Goal: Information Seeking & Learning: Check status

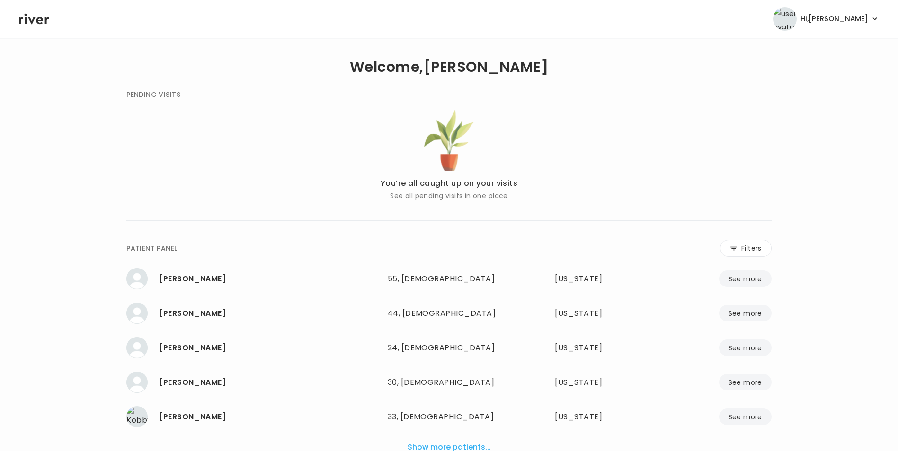
drag, startPoint x: 745, startPoint y: 246, endPoint x: 658, endPoint y: 251, distance: 87.2
click at [745, 246] on button "Filters" at bounding box center [746, 248] width 52 height 17
click at [484, 247] on input "name" at bounding box center [420, 250] width 301 height 20
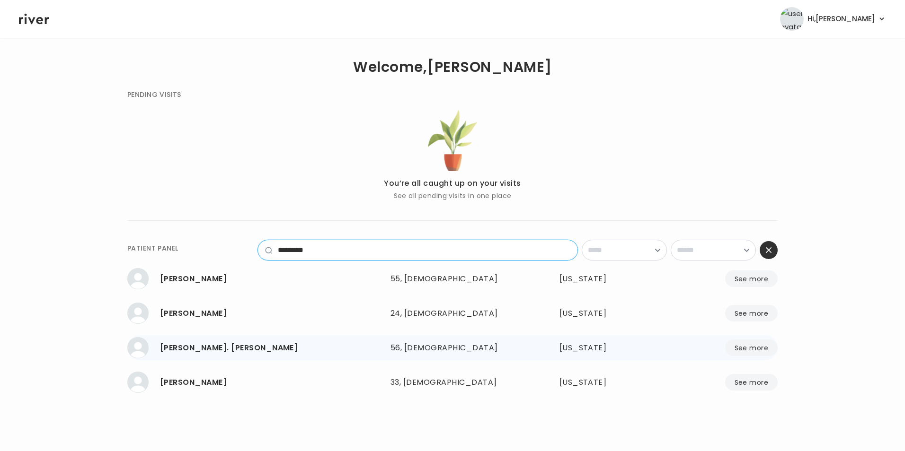
type input "*********"
click at [752, 346] on button "See more" at bounding box center [751, 348] width 53 height 17
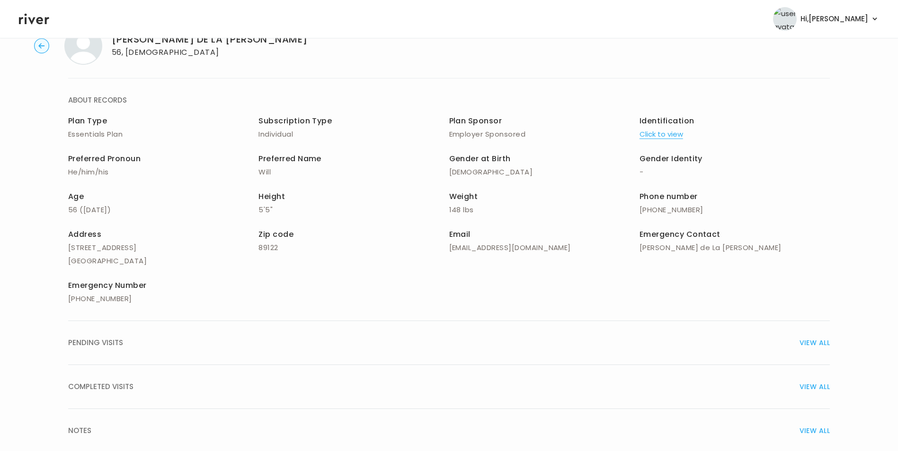
scroll to position [68, 0]
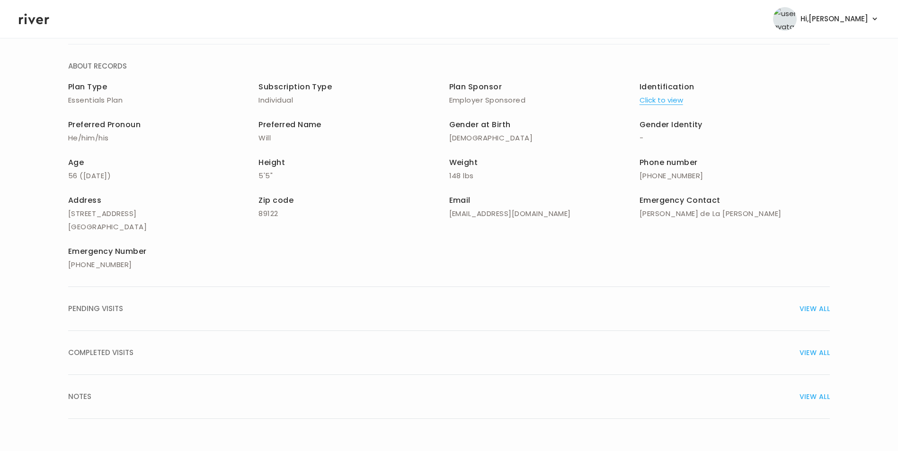
click at [812, 305] on span "VIEW ALL" at bounding box center [814, 308] width 30 height 13
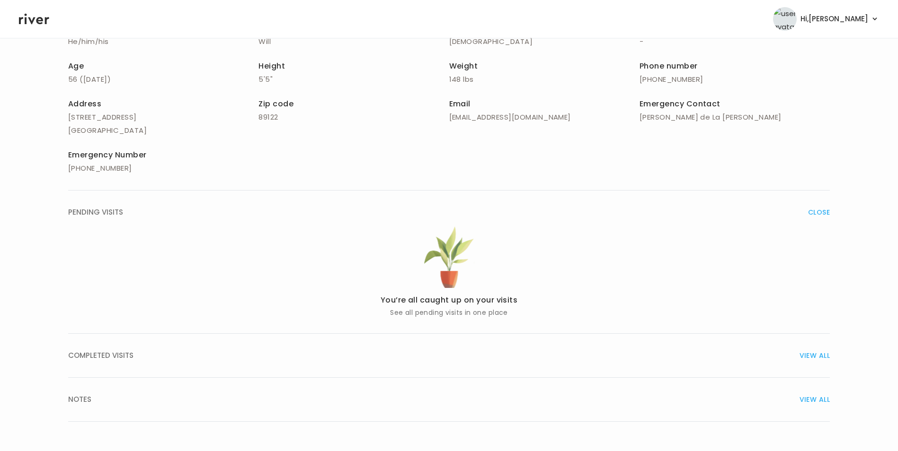
scroll to position [167, 0]
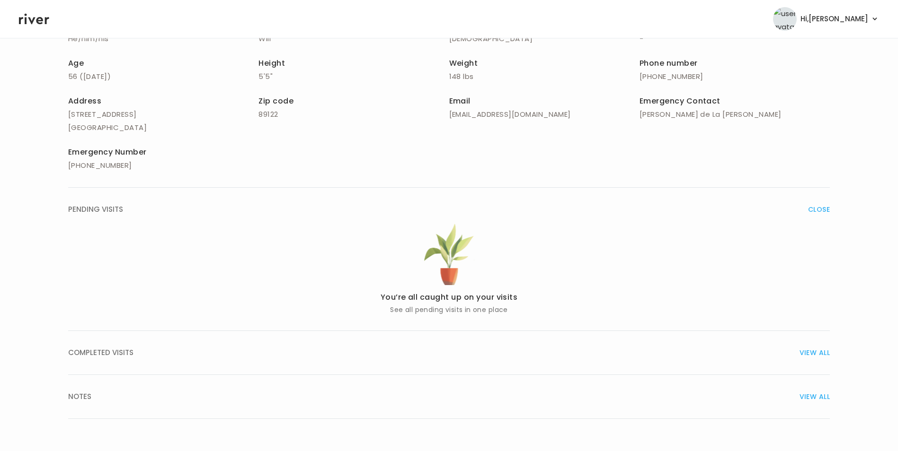
click at [815, 354] on span "VIEW ALL" at bounding box center [814, 352] width 30 height 13
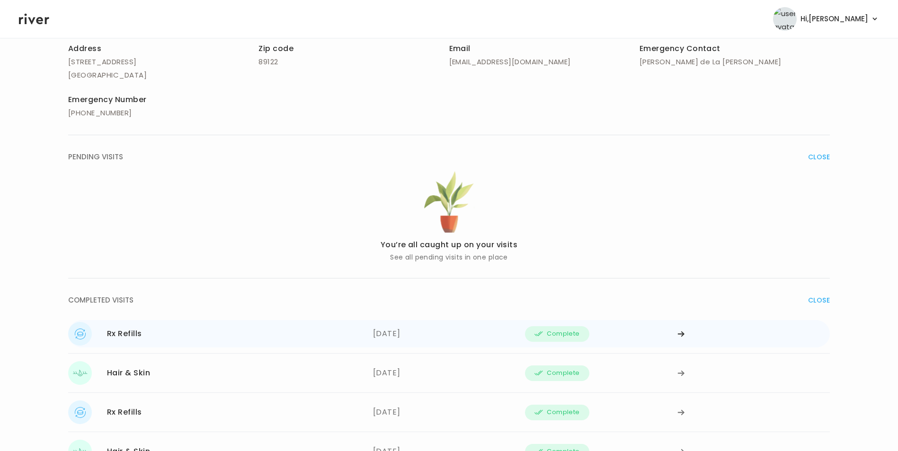
scroll to position [356, 0]
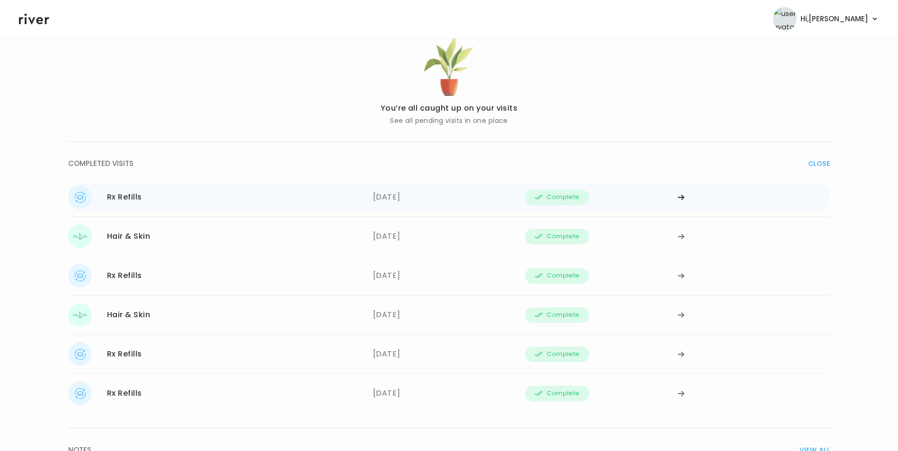
click at [679, 193] on div at bounding box center [753, 198] width 152 height 24
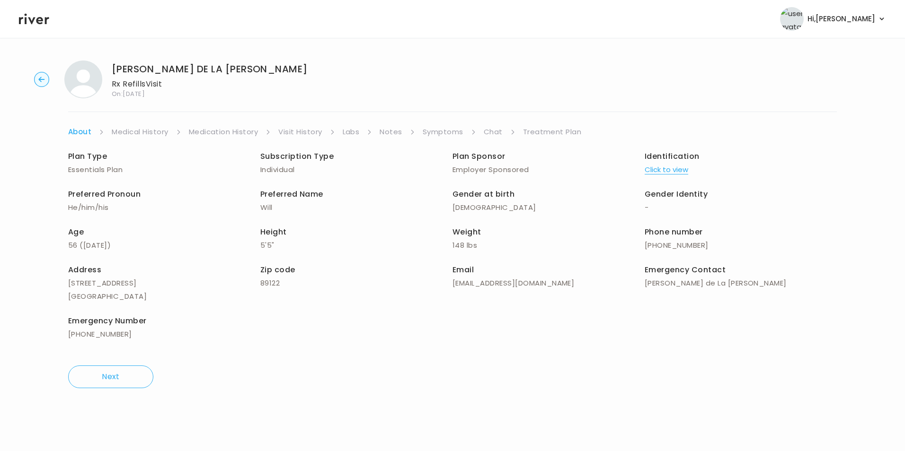
click at [353, 129] on link "Labs" at bounding box center [351, 131] width 17 height 13
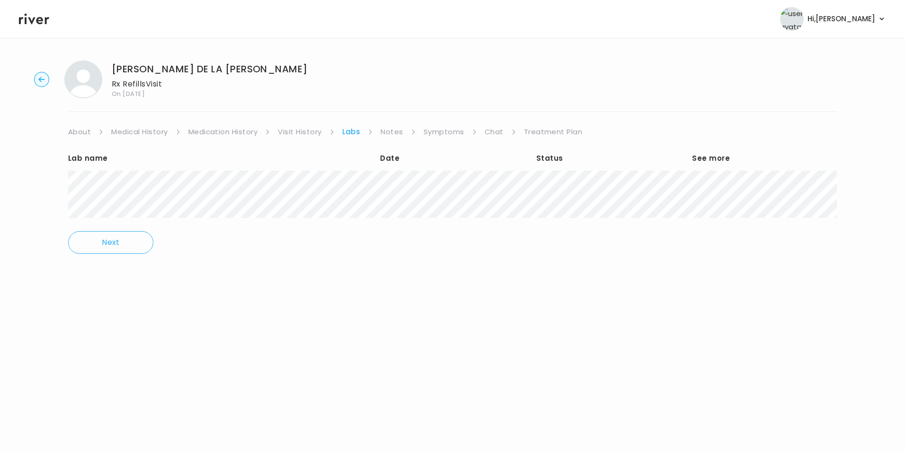
click at [537, 132] on link "Treatment Plan" at bounding box center [553, 131] width 59 height 13
click at [42, 75] on circle "button" at bounding box center [42, 79] width 15 height 15
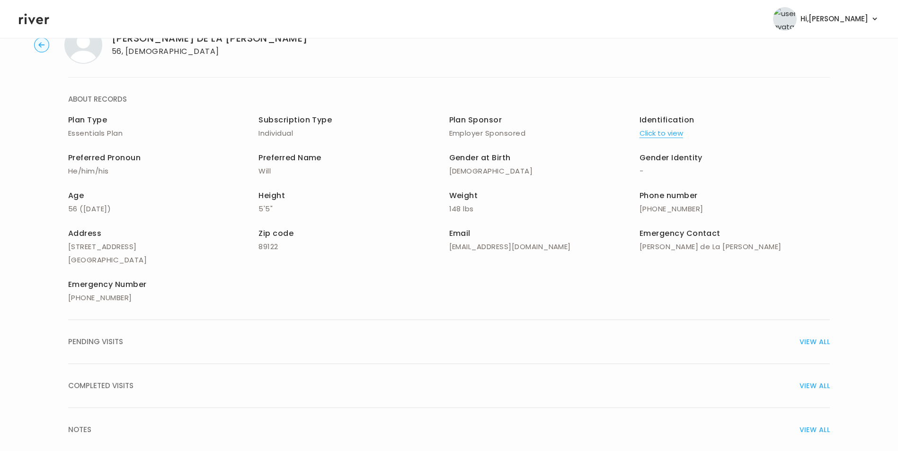
scroll to position [68, 0]
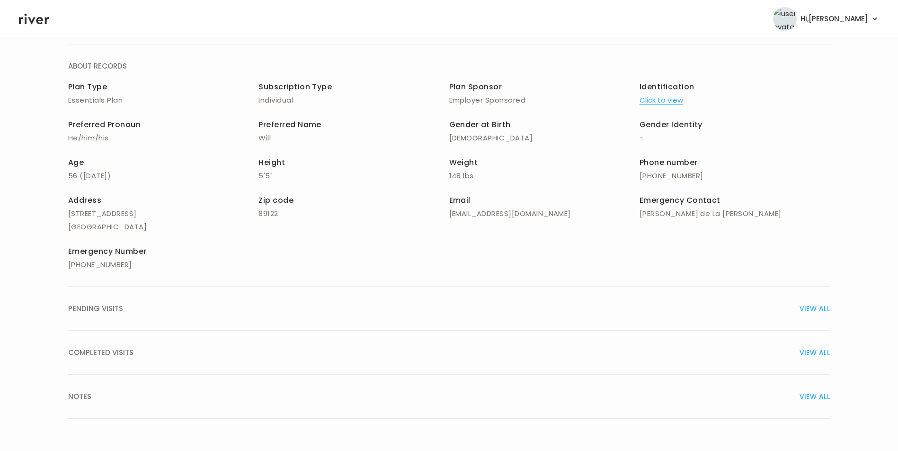
click at [824, 354] on span "VIEW ALL" at bounding box center [814, 352] width 30 height 13
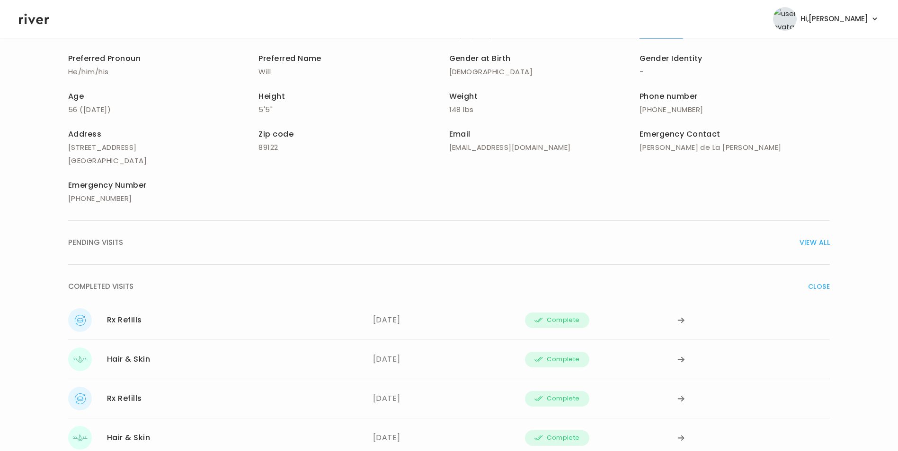
scroll to position [210, 0]
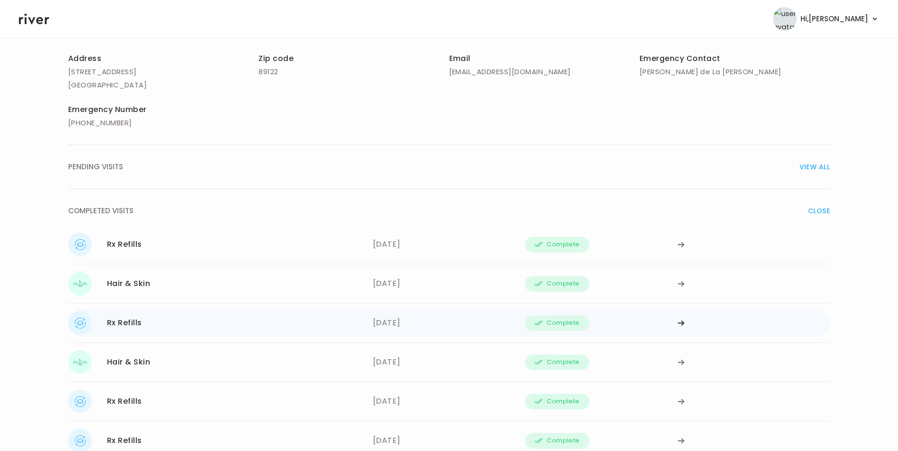
click at [684, 324] on icon at bounding box center [681, 323] width 8 height 7
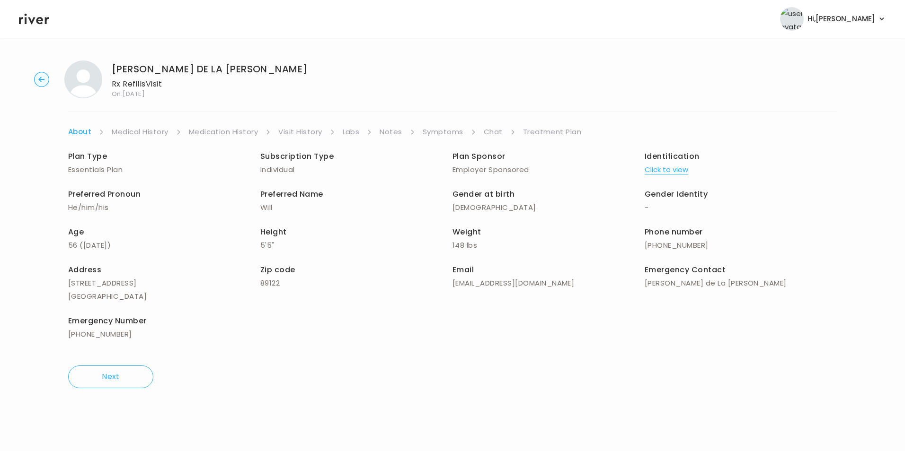
click at [537, 133] on link "Treatment Plan" at bounding box center [552, 131] width 59 height 13
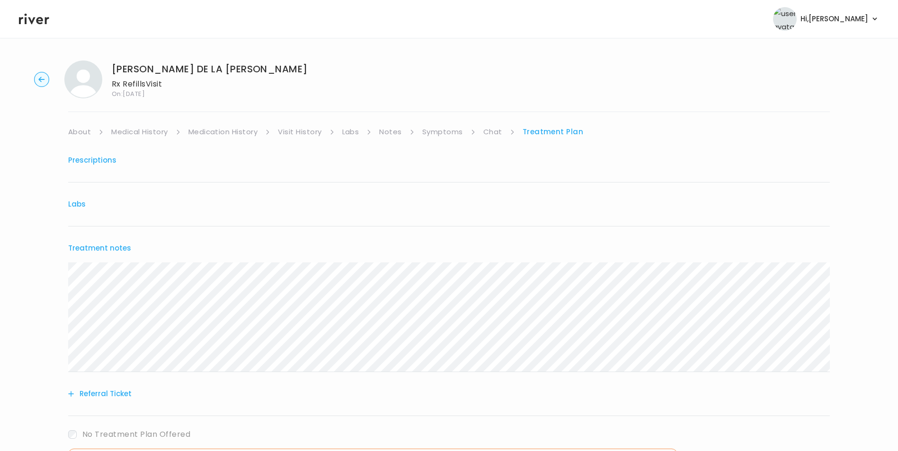
click at [38, 78] on circle "button" at bounding box center [42, 79] width 15 height 15
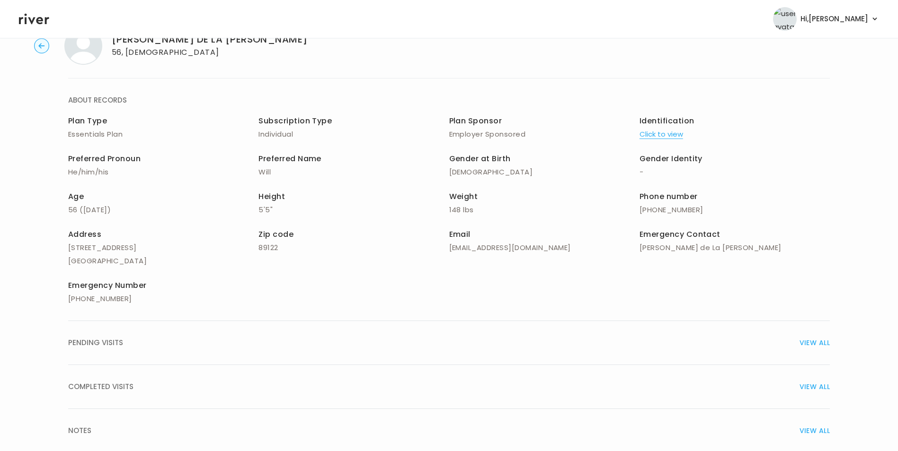
scroll to position [68, 0]
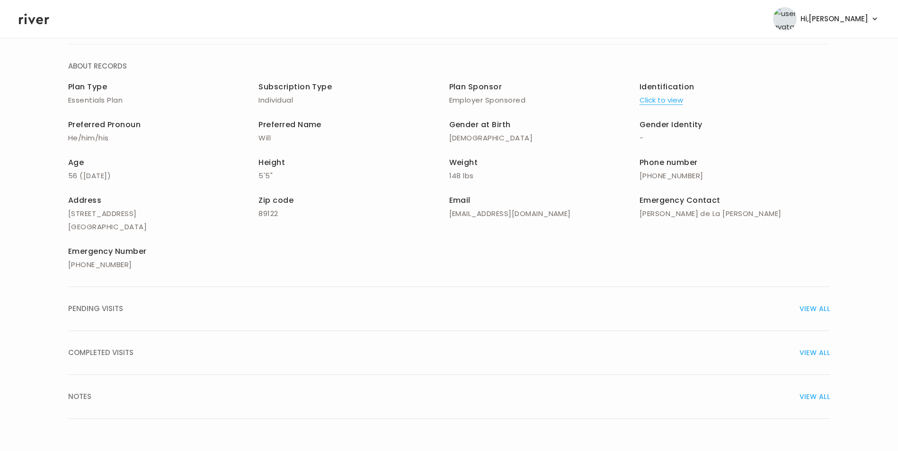
click at [807, 352] on span "VIEW ALL" at bounding box center [814, 352] width 30 height 13
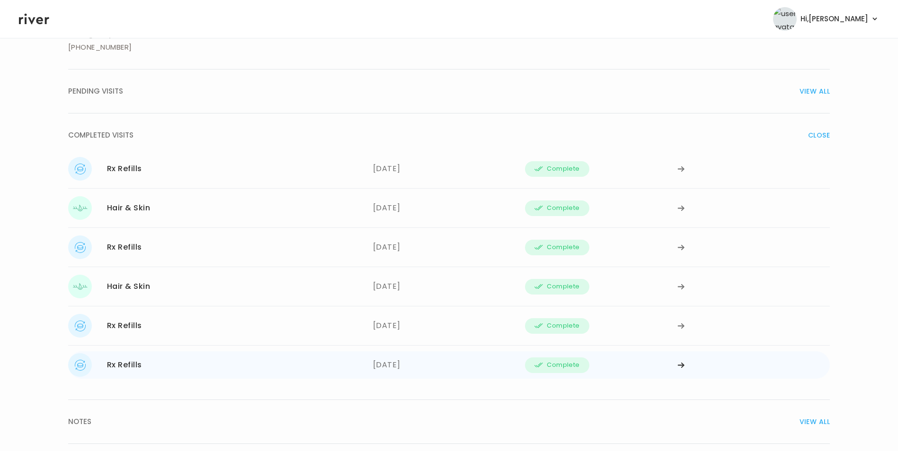
scroll to position [310, 0]
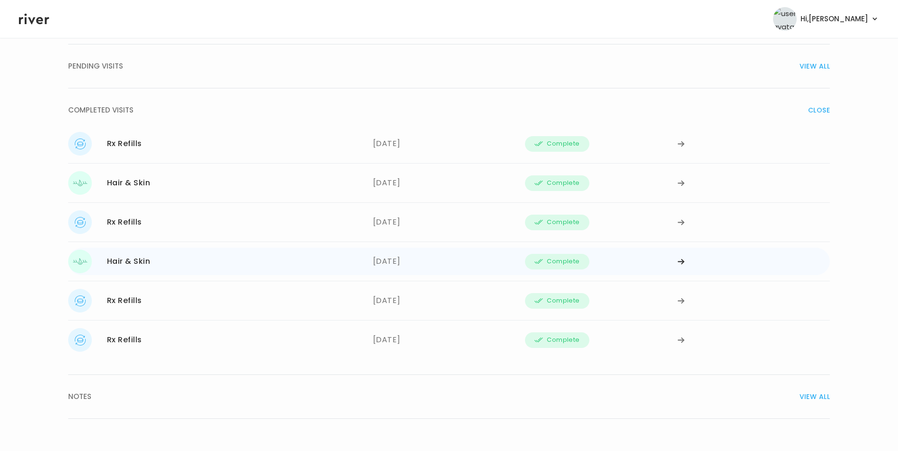
click at [679, 261] on icon at bounding box center [681, 261] width 8 height 7
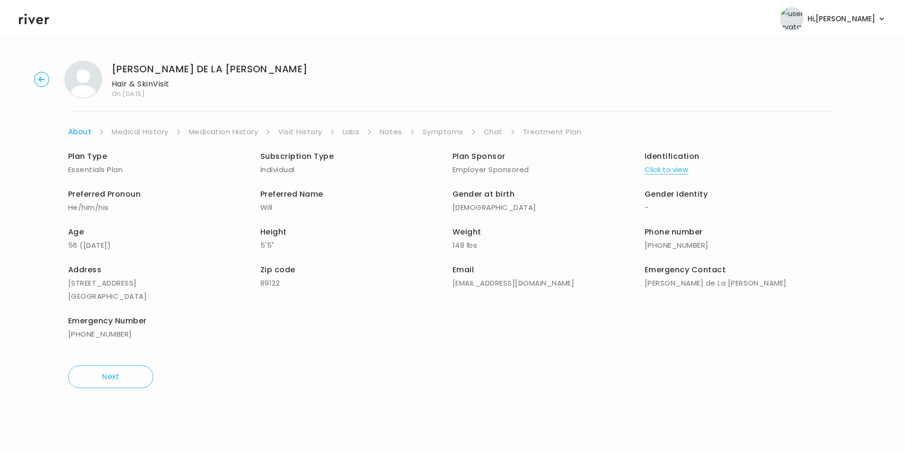
click at [545, 133] on link "Treatment Plan" at bounding box center [552, 131] width 59 height 13
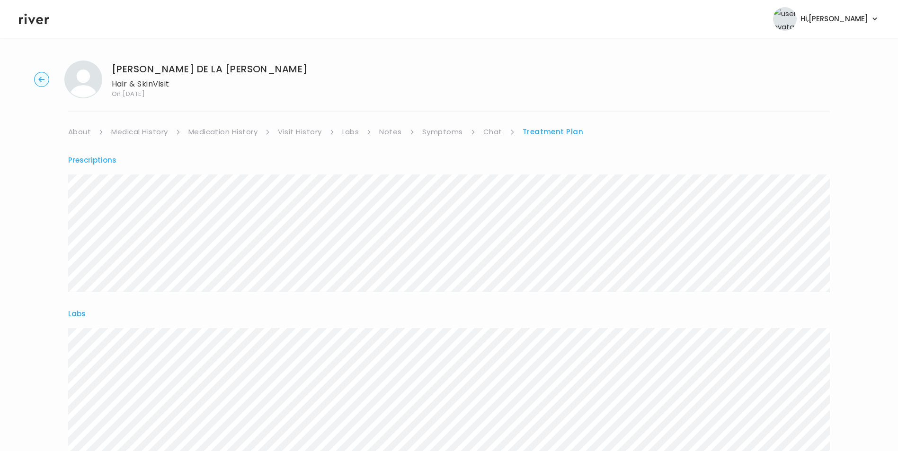
click at [44, 81] on circle "button" at bounding box center [42, 79] width 15 height 15
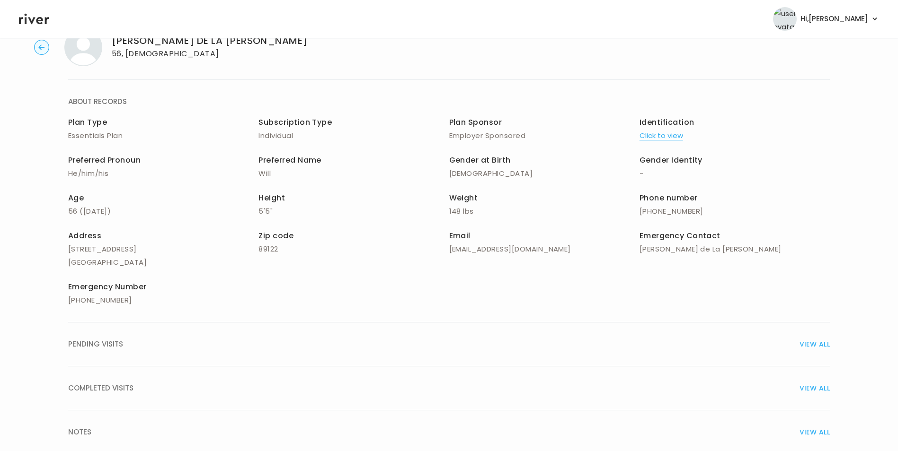
scroll to position [68, 0]
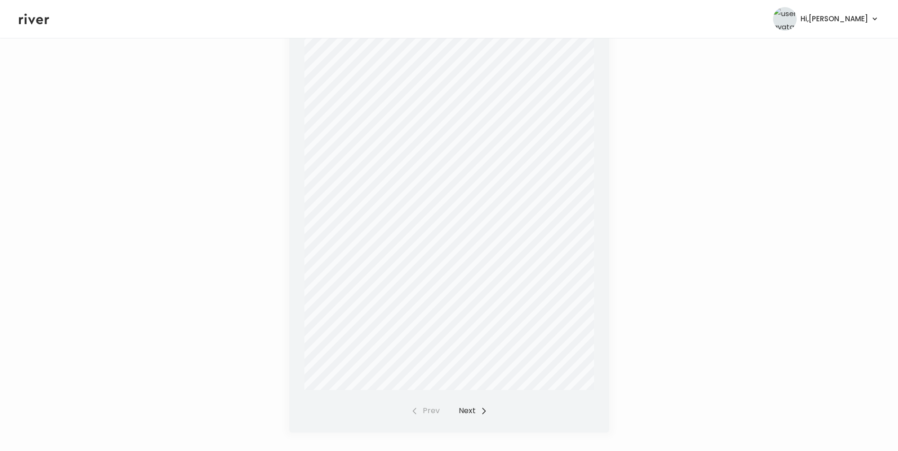
scroll to position [237, 0]
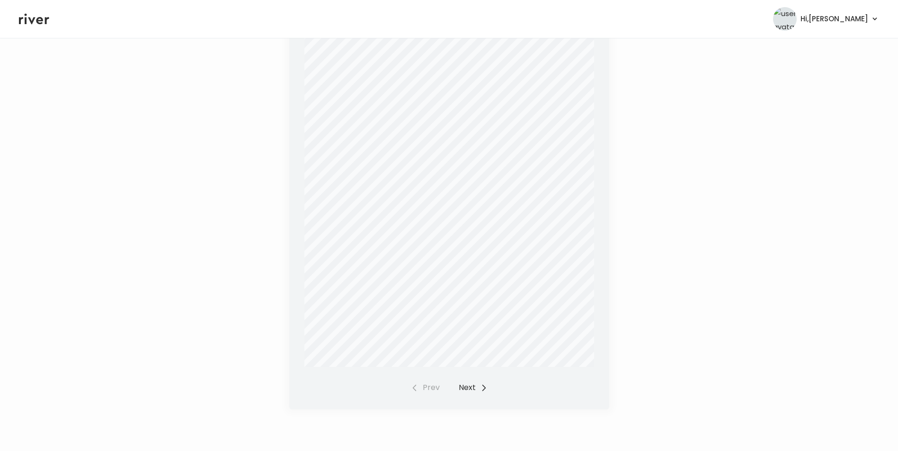
click at [469, 390] on button "Next" at bounding box center [473, 387] width 29 height 13
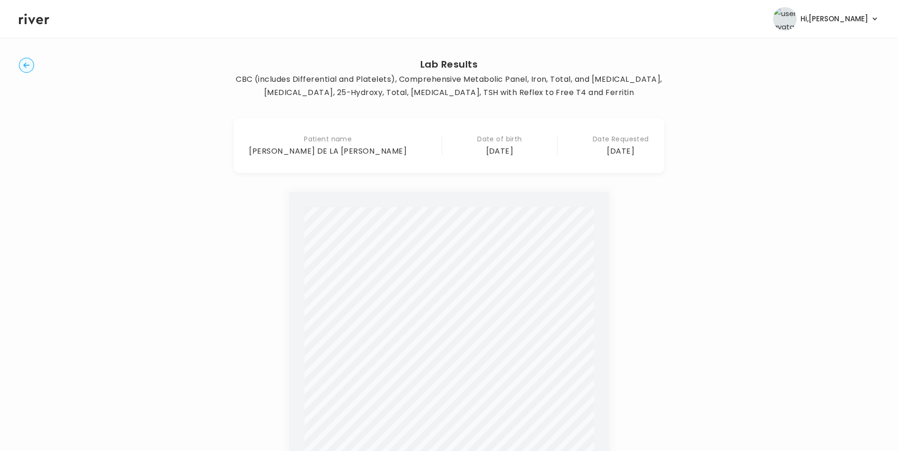
scroll to position [0, 0]
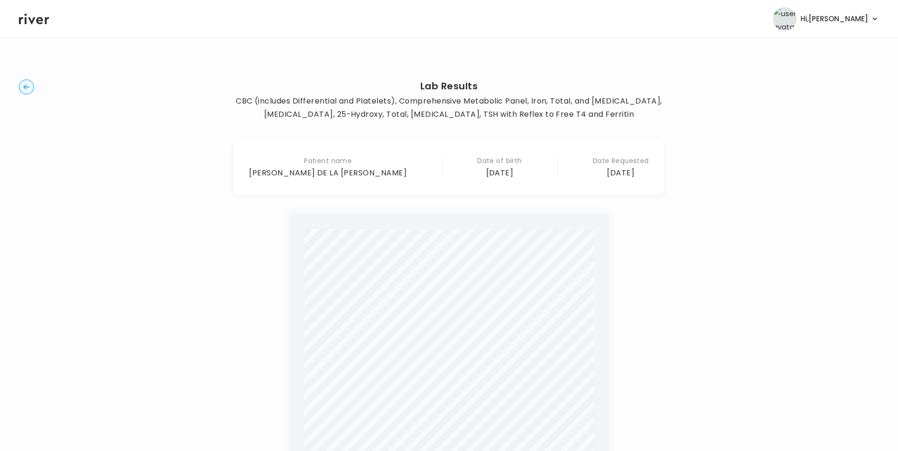
click at [21, 84] on circle "button" at bounding box center [26, 87] width 15 height 15
